Goal: Ask a question

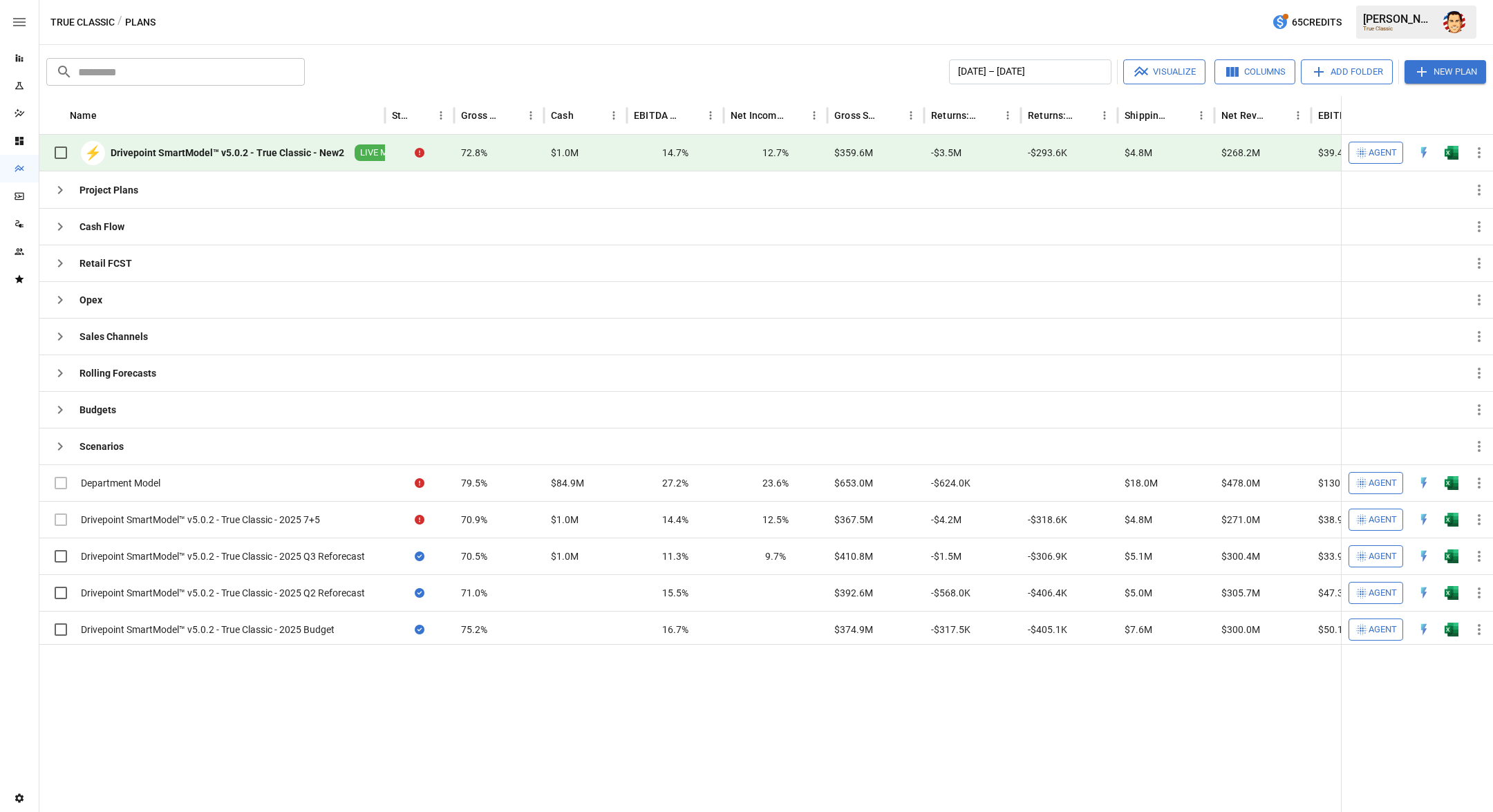
click at [1375, 151] on span "Agent" at bounding box center [1382, 153] width 28 height 16
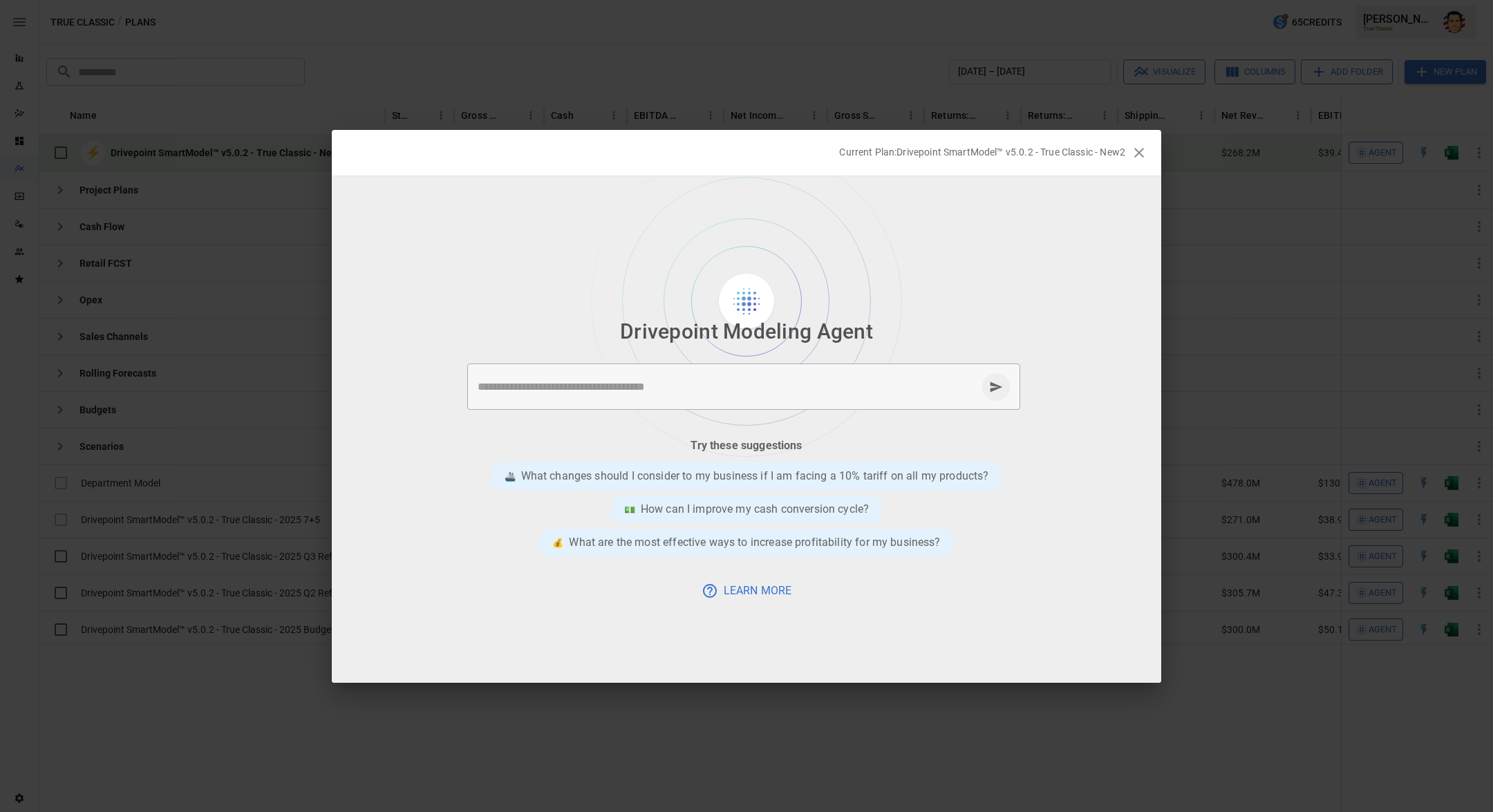
click at [731, 385] on textarea at bounding box center [727, 387] width 499 height 16
type textarea "**********"
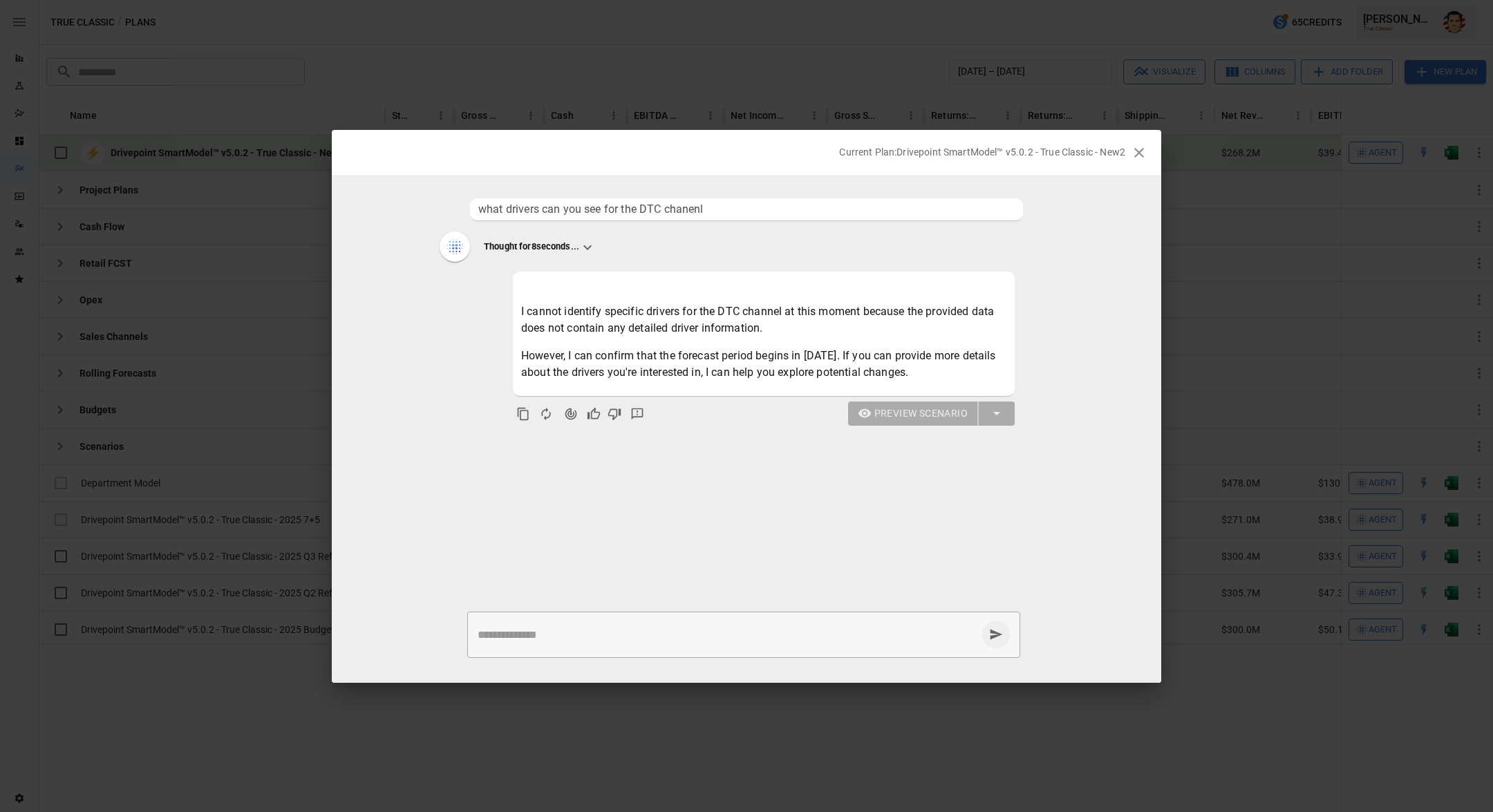
click at [620, 641] on textarea at bounding box center [727, 635] width 499 height 16
type textarea "**********"
click at [751, 493] on p "We could not find the right driver 'blendedPaidCAC' in your Plan. Did you mark …" at bounding box center [764, 479] width 500 height 33
click at [724, 478] on p "We could not find the right driver 'blendedPaidCAC' in your Plan. Did you mark …" at bounding box center [764, 479] width 500 height 33
click at [739, 496] on ul "what drivers can you see for the DTC chanenl Thought for 8 seconds... I cannot …" at bounding box center [746, 391] width 830 height 397
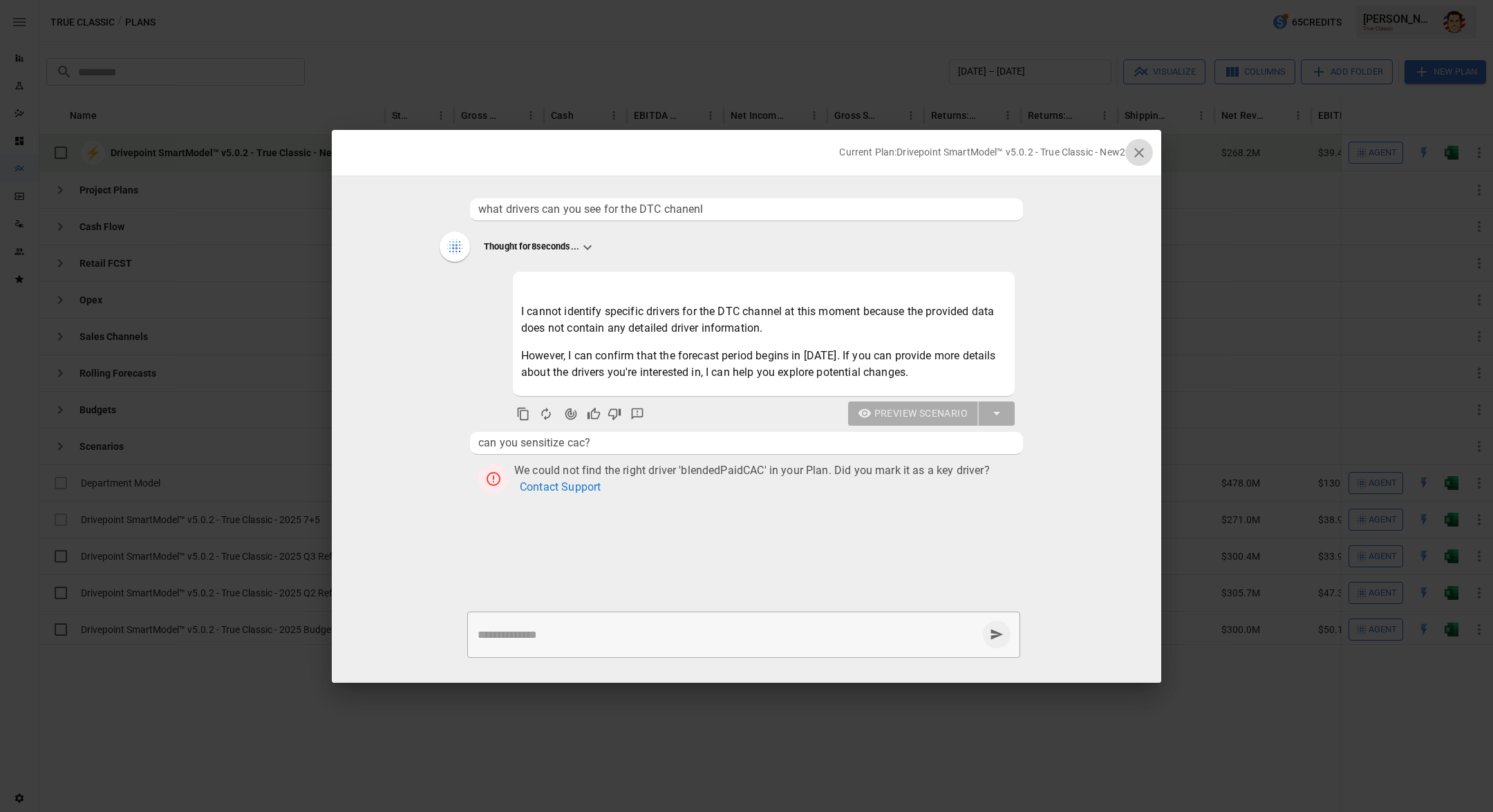
click at [1141, 150] on icon "button" at bounding box center [1139, 152] width 9 height 9
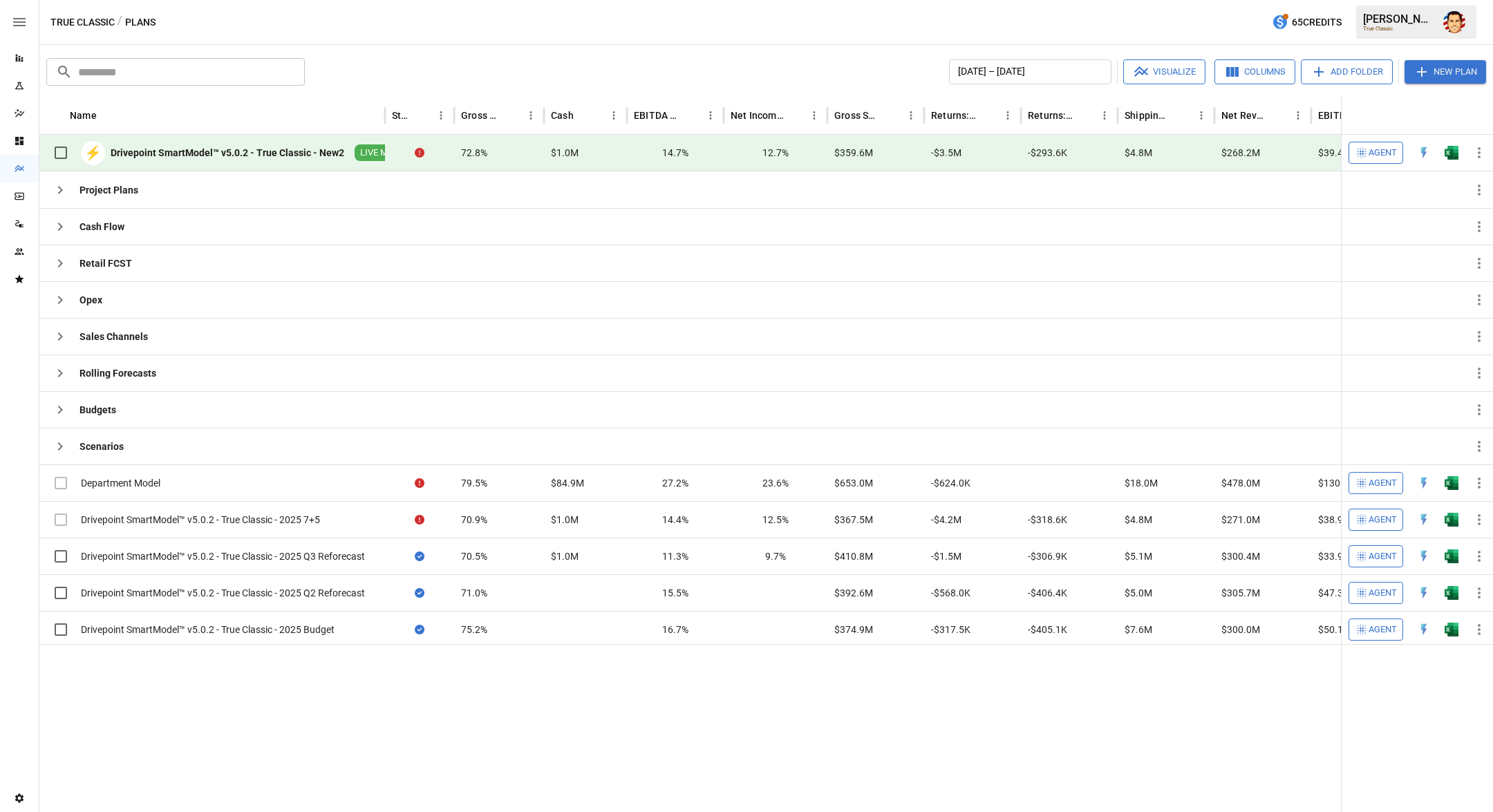
click at [1460, 22] on img "Austin Gardner-Smith" at bounding box center [1454, 22] width 22 height 22
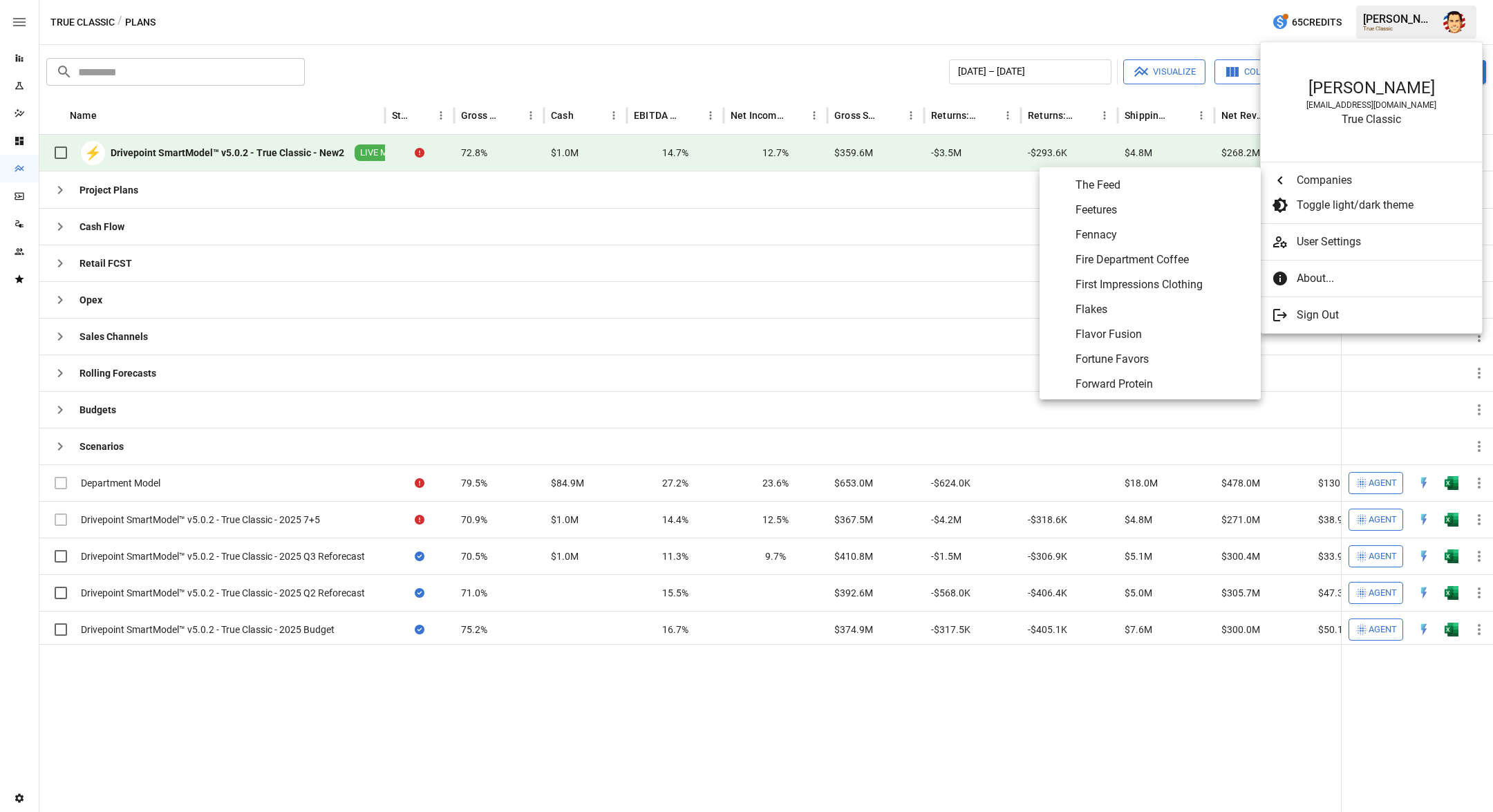
scroll to position [2374, 0]
click at [1129, 320] on span "Flavor Fusion" at bounding box center [1163, 323] width 174 height 17
